Goal: Task Accomplishment & Management: Manage account settings

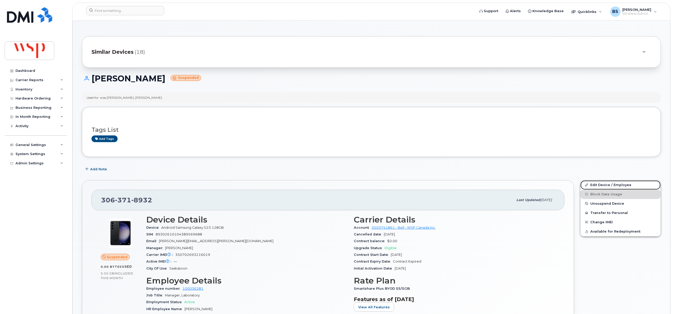
drag, startPoint x: 597, startPoint y: 184, endPoint x: 437, endPoint y: 192, distance: 160.0
click at [597, 184] on link "Edit Device / Employee" at bounding box center [620, 184] width 80 height 9
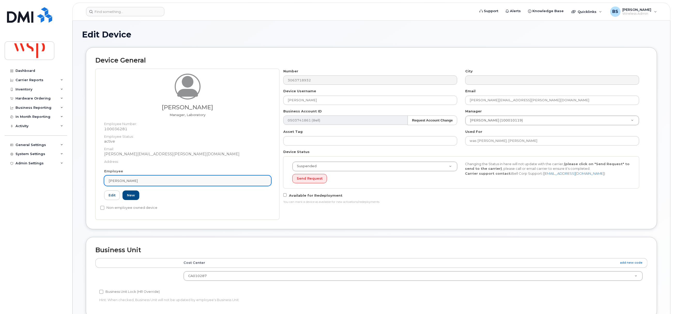
drag, startPoint x: 142, startPoint y: 181, endPoint x: 146, endPoint y: 181, distance: 3.9
click at [143, 181] on div "[PERSON_NAME]" at bounding box center [187, 180] width 158 height 5
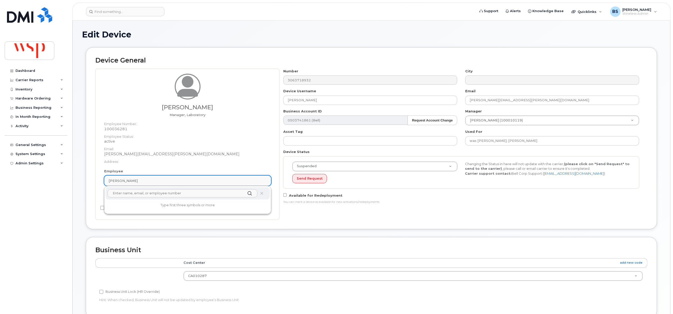
paste input "[PHONE_NUMBER]"
drag, startPoint x: 157, startPoint y: 197, endPoint x: 73, endPoint y: 196, distance: 84.7
click at [77, 196] on div "Edit Device Device General Stephanie Huber Manager, Laboratory Employee Number:…" at bounding box center [371, 242] width 597 height 443
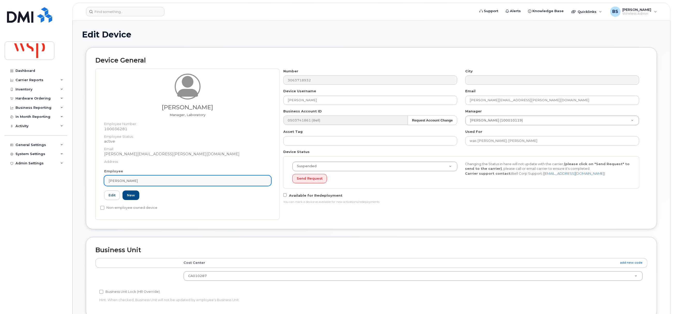
click at [137, 184] on link "[PERSON_NAME]" at bounding box center [187, 180] width 167 height 10
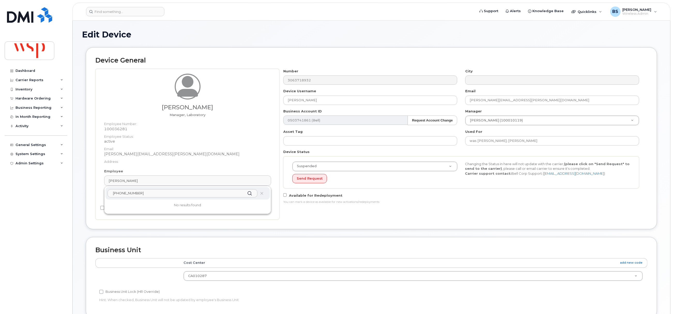
paste input "Brown, Darren <Darren.Brown1@wsp.com>"
drag, startPoint x: 139, startPoint y: 196, endPoint x: 77, endPoint y: 196, distance: 62.8
click at [79, 196] on div "Edit Device Device General Stephanie Huber Manager, Laboratory Employee Number:…" at bounding box center [371, 242] width 597 height 443
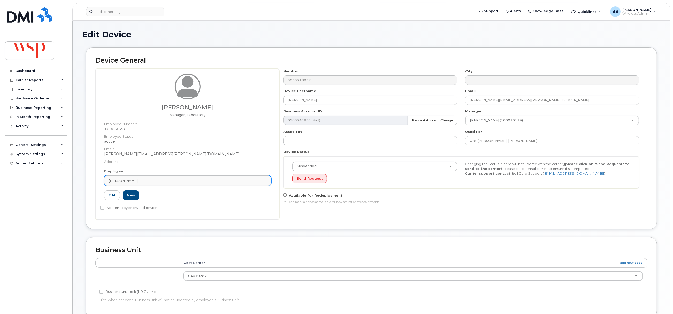
click at [167, 176] on link "Stephanie Huber" at bounding box center [187, 180] width 167 height 10
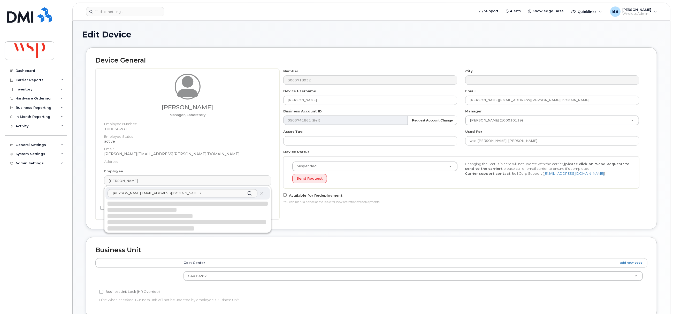
click at [211, 196] on input "Darren.Brown1@wsp.com>" at bounding box center [182, 193] width 150 height 8
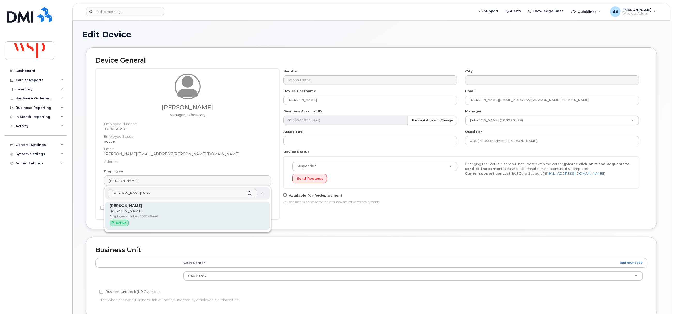
type input "Darren.Brow"
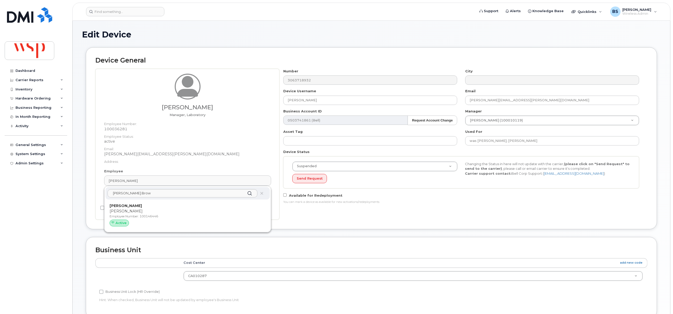
drag, startPoint x: 127, startPoint y: 205, endPoint x: 368, endPoint y: 26, distance: 300.3
click at [127, 204] on strong "Darren Brown" at bounding box center [126, 205] width 32 height 5
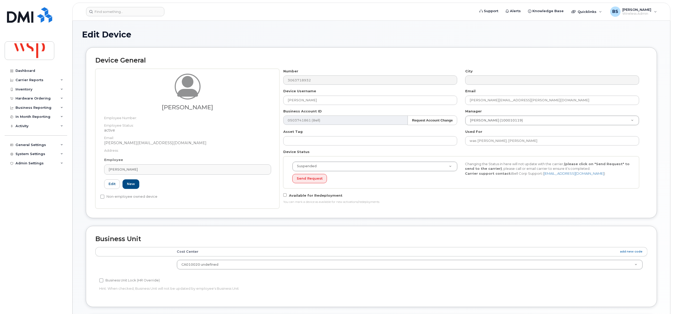
type input "100146446"
type input "Darren Brown"
type input "darren.brown1@wsp.com"
type input "5769862"
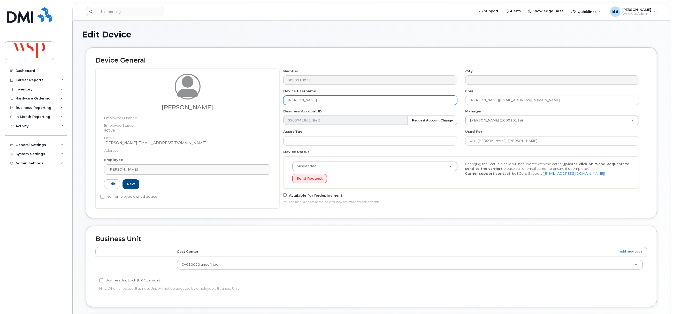
drag, startPoint x: 320, startPoint y: 100, endPoint x: 244, endPoint y: 100, distance: 75.4
click at [244, 100] on div "Darren Brown Employee Number: Employee Status: active Email: Darren.Brown1@wsp.…" at bounding box center [371, 139] width 552 height 140
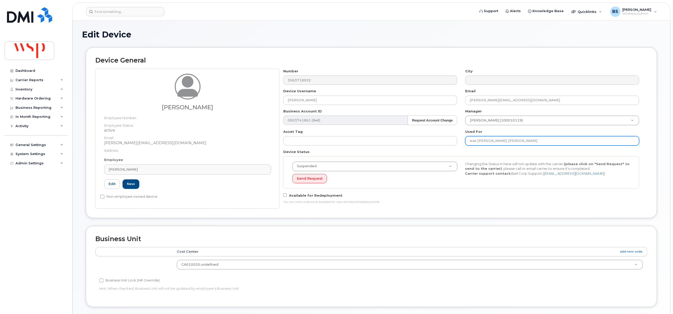
click at [554, 144] on input "was Sahr Johnson; Stephanie Huber" at bounding box center [552, 140] width 174 height 9
paste input "Darren Brown"
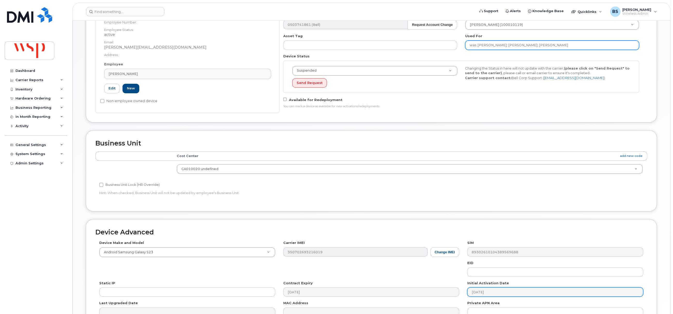
scroll to position [156, 0]
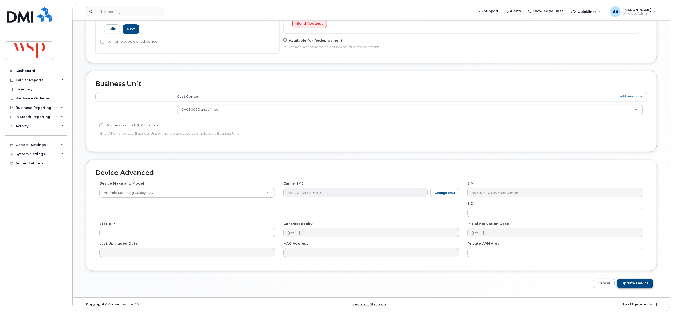
type input "was Sahr Johnson; Stephanie Huber; Darren Brown"
drag, startPoint x: 631, startPoint y: 283, endPoint x: 610, endPoint y: 254, distance: 35.7
click at [630, 283] on input "Update Device" at bounding box center [635, 283] width 36 height 10
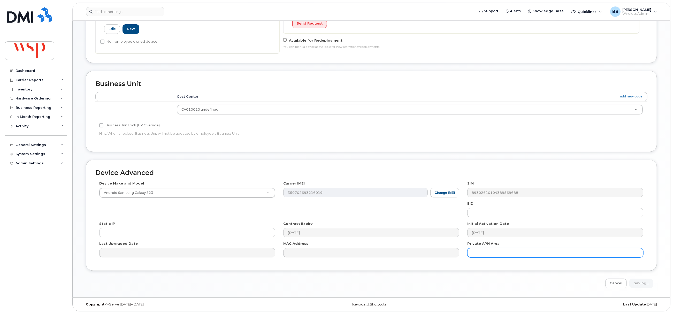
type input "Saving..."
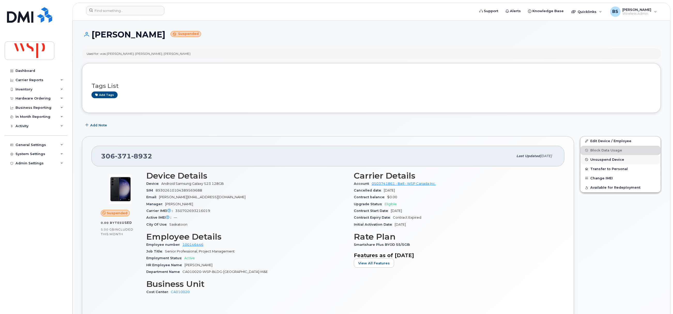
click at [597, 159] on span "Unsuspend Device" at bounding box center [607, 160] width 34 height 4
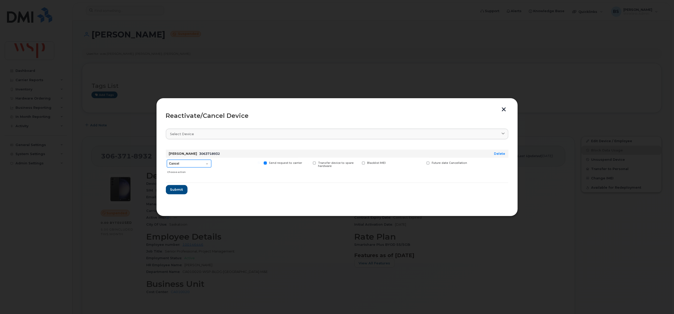
click at [178, 162] on select "Cancel Suspend - Extend Suspension Reactivate" at bounding box center [189, 164] width 44 height 8
select select "[object Object]"
click at [167, 160] on select "Cancel Suspend - Extend Suspension Reactivate" at bounding box center [189, 164] width 44 height 8
click at [175, 190] on span "Submit" at bounding box center [176, 189] width 13 height 5
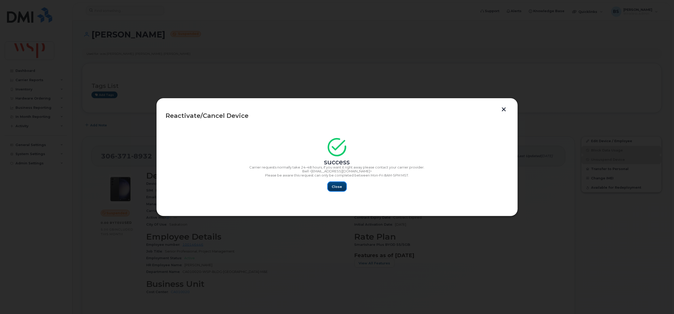
click at [340, 187] on span "Close" at bounding box center [337, 186] width 10 height 5
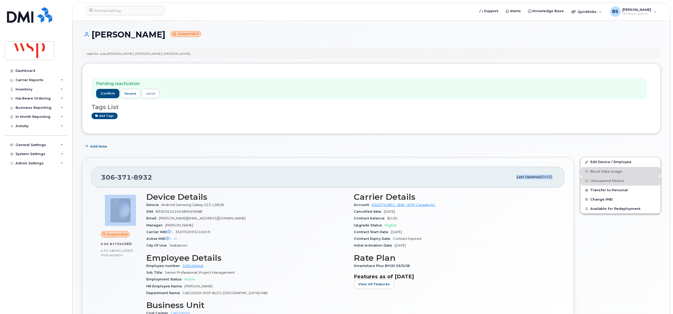
drag, startPoint x: 149, startPoint y: 186, endPoint x: 120, endPoint y: 186, distance: 28.9
click at [93, 188] on div "[PHONE_NUMBER] Last updated [DATE] Suspended 0.00 Bytes  used 5.00 GB  included…" at bounding box center [328, 255] width 492 height 196
drag, startPoint x: 100, startPoint y: 176, endPoint x: 172, endPoint y: 178, distance: 71.3
click at [172, 178] on div "306 371 8932 Last updated Sep 15, 2025" at bounding box center [327, 177] width 473 height 21
copy span "306 371 8932"
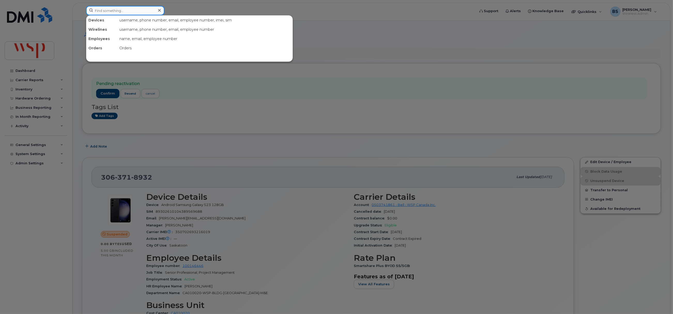
click at [108, 10] on input at bounding box center [125, 10] width 78 height 9
paste input "514-246-8182"
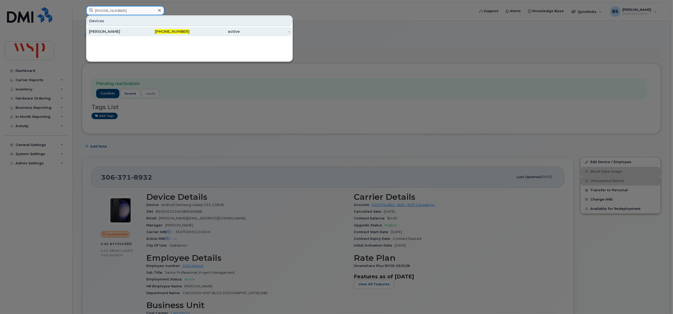
type input "514-246-8182"
click at [107, 31] on div "[PERSON_NAME]" at bounding box center [114, 31] width 50 height 5
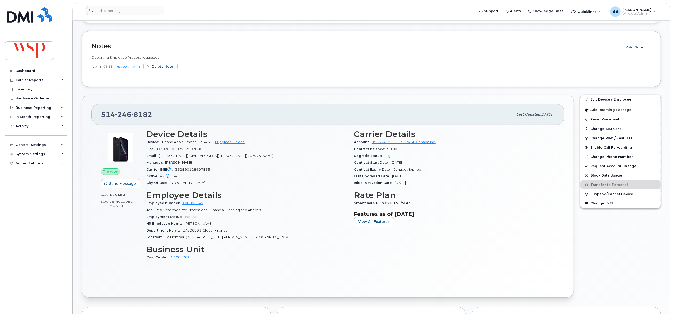
scroll to position [116, 0]
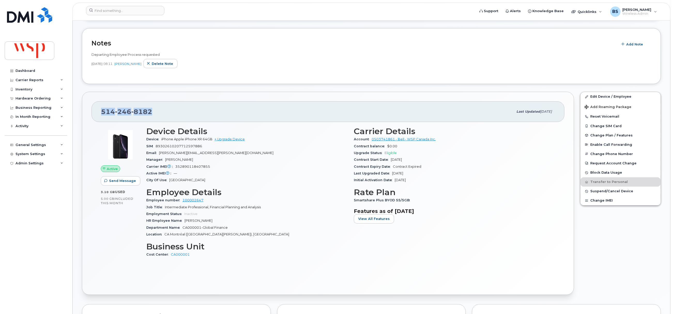
drag, startPoint x: 143, startPoint y: 113, endPoint x: 88, endPoint y: 113, distance: 54.2
click at [89, 113] on div "[PHONE_NUMBER] Last updated [DATE] Active Send Message 3.10 GB  used 5.00 GB  i…" at bounding box center [328, 193] width 492 height 203
copy span "[PHONE_NUMBER]"
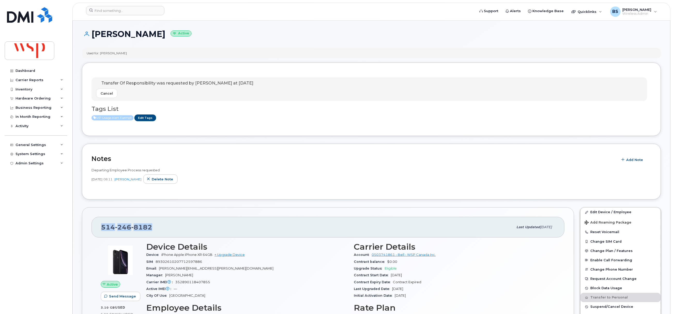
scroll to position [0, 0]
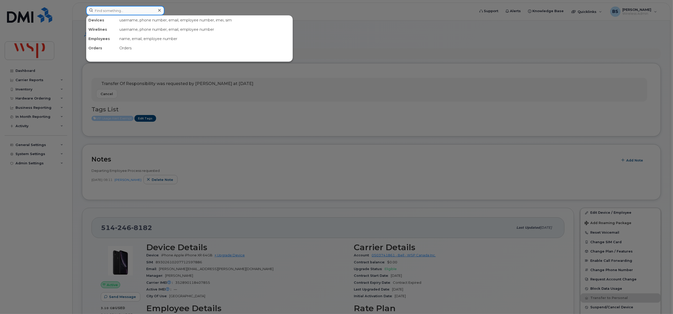
click at [148, 9] on input at bounding box center [125, 10] width 78 height 9
paste input "416-508-1316"
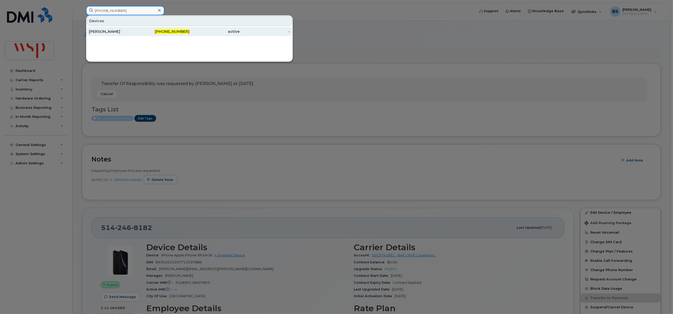
type input "416-508-1316"
click at [103, 30] on div "[PERSON_NAME]" at bounding box center [114, 31] width 50 height 5
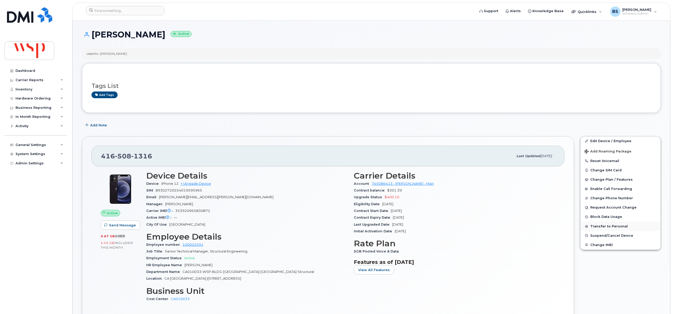
click at [597, 226] on button "Transfer to Personal" at bounding box center [620, 226] width 80 height 9
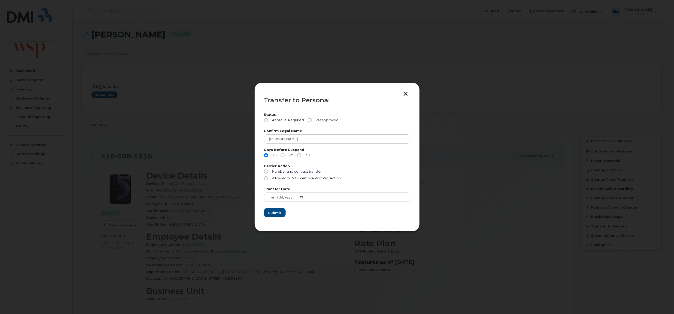
click at [319, 121] on span "Preapproved" at bounding box center [326, 120] width 25 height 4
click at [312, 121] on input "Preapproved" at bounding box center [310, 120] width 4 height 4
radio input "true"
drag, startPoint x: 301, startPoint y: 155, endPoint x: 311, endPoint y: 160, distance: 10.7
click at [301, 155] on label "30" at bounding box center [303, 155] width 13 height 4
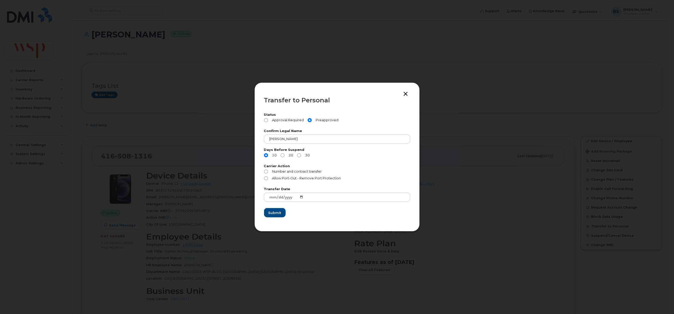
click at [301, 155] on input "30" at bounding box center [299, 155] width 4 height 4
radio input "true"
click at [285, 179] on span "Allow Port-Out - Remove Port Protection" at bounding box center [306, 178] width 69 height 4
click at [268, 179] on input "Allow Port-Out - Remove Port Protection" at bounding box center [266, 178] width 4 height 4
radio input "true"
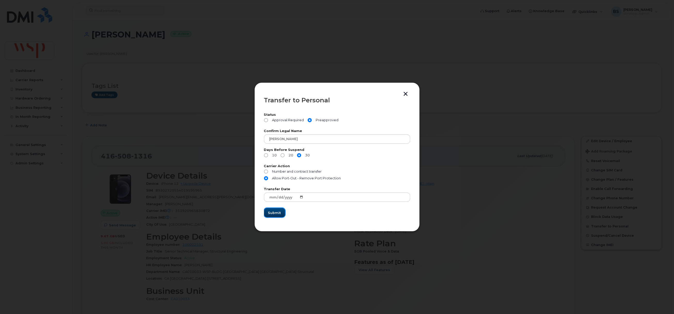
click at [273, 213] on span "Submit" at bounding box center [274, 212] width 13 height 5
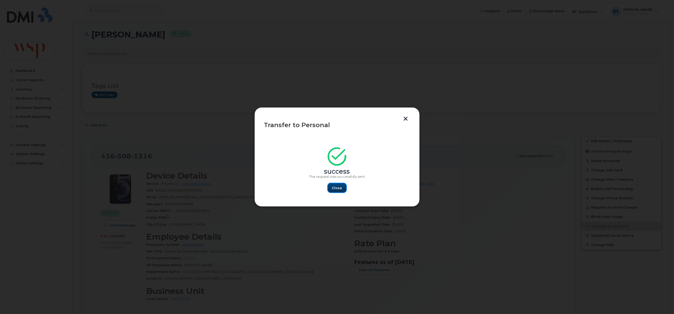
drag, startPoint x: 336, startPoint y: 190, endPoint x: 340, endPoint y: 182, distance: 8.2
click at [336, 190] on span "Close" at bounding box center [337, 187] width 10 height 5
